Goal: Check status: Check status

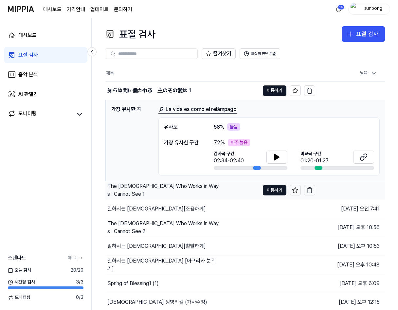
click at [186, 192] on div "The [DEMOGRAPHIC_DATA] Who Works in Ways I Cannot See 1" at bounding box center [163, 190] width 113 height 16
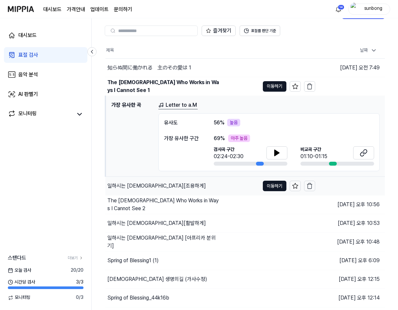
scroll to position [33, 0]
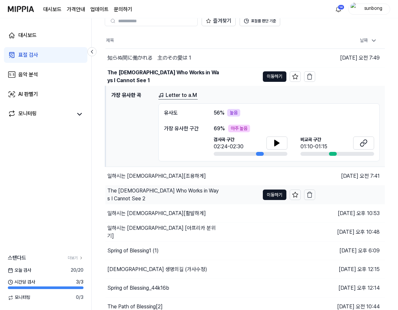
click at [193, 194] on div "The [DEMOGRAPHIC_DATA] Who Works in Ways I Cannot See 2" at bounding box center [163, 195] width 113 height 16
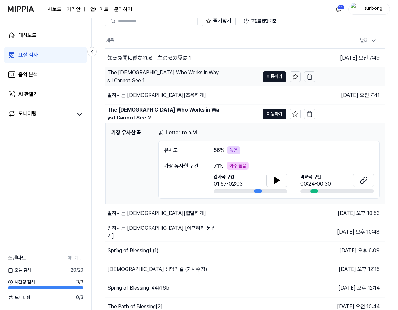
click at [183, 73] on div "The [DEMOGRAPHIC_DATA] Who Works in Ways I Cannot See 1" at bounding box center [163, 77] width 113 height 16
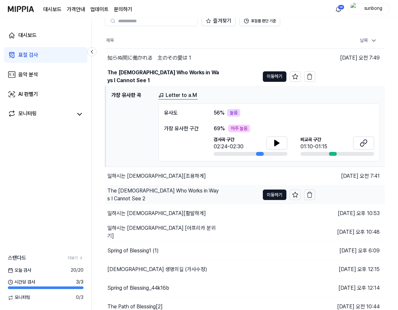
click at [186, 192] on div "The [DEMOGRAPHIC_DATA] Who Works in Ways I Cannot See 2" at bounding box center [163, 195] width 113 height 16
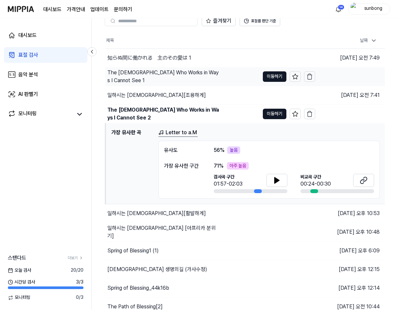
click at [197, 76] on div "The [DEMOGRAPHIC_DATA] Who Works in Ways I Cannot See 1" at bounding box center [163, 77] width 113 height 16
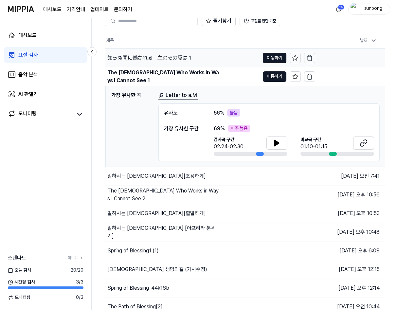
click at [183, 61] on div "知らぬ間に働かれる　主のその愛は 1" at bounding box center [149, 58] width 84 height 8
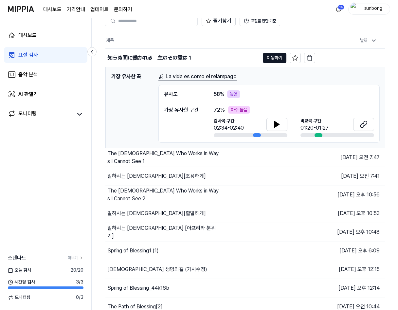
click at [196, 76] on link "La vida es como el relámpago" at bounding box center [198, 77] width 79 height 8
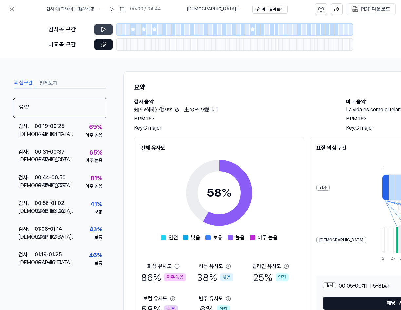
click at [105, 28] on icon at bounding box center [103, 29] width 7 height 7
click at [104, 28] on icon at bounding box center [103, 29] width 7 height 7
